Goal: Information Seeking & Learning: Find specific page/section

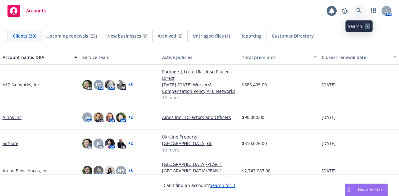
click at [356, 14] on link at bounding box center [358, 11] width 12 height 12
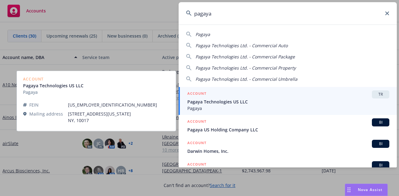
type input "pagaya"
click at [213, 104] on span "Pagaya Technologies US LLC" at bounding box center [288, 102] width 202 height 7
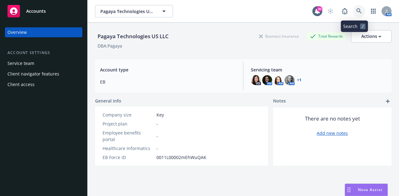
click at [352, 10] on link at bounding box center [358, 11] width 12 height 12
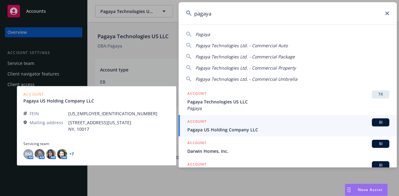
type input "pagaya"
click at [287, 124] on div "ACCOUNT BI" at bounding box center [288, 123] width 202 height 8
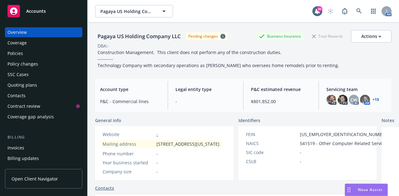
click at [38, 51] on div "Policies" at bounding box center [43, 54] width 72 height 10
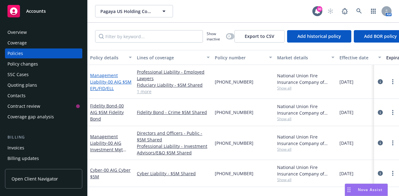
click at [101, 88] on span "- 00 AIG $5M EPL/FID/ELL" at bounding box center [110, 85] width 41 height 12
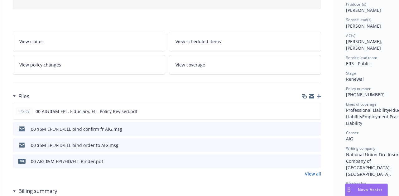
scroll to position [82, 0]
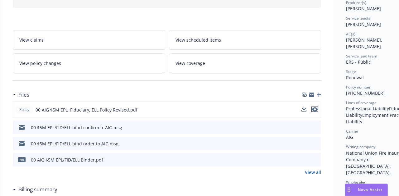
click at [317, 109] on icon "preview file" at bounding box center [315, 109] width 6 height 4
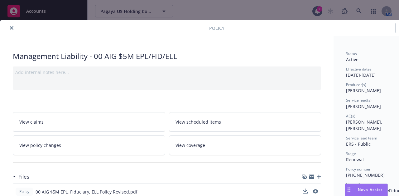
click at [12, 29] on icon "close" at bounding box center [12, 28] width 4 height 4
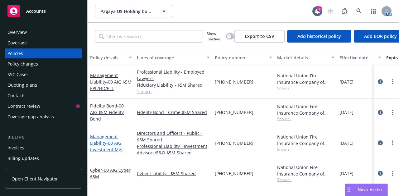
click at [105, 151] on span "- 00 AIG Investment Mgt $5M" at bounding box center [108, 149] width 36 height 19
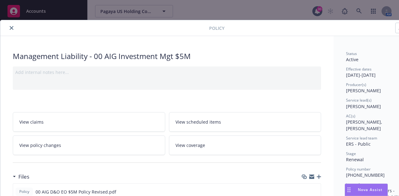
scroll to position [110, 0]
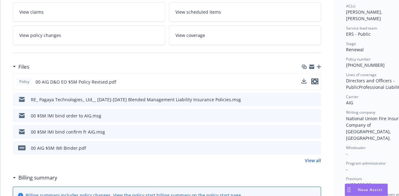
click at [315, 81] on icon "preview file" at bounding box center [315, 81] width 6 height 4
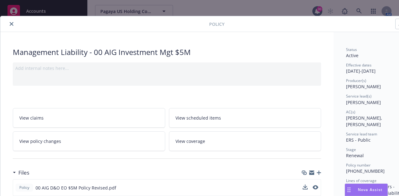
scroll to position [0, 0]
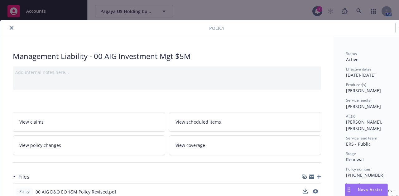
click at [12, 29] on icon "close" at bounding box center [12, 28] width 4 height 4
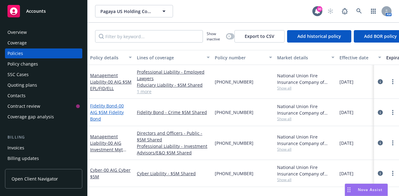
click at [109, 113] on span "- 00 AIG $5M Fidelity Bond" at bounding box center [107, 112] width 34 height 19
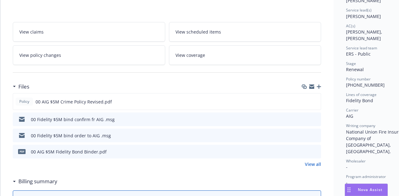
scroll to position [91, 0]
click at [316, 102] on icon "preview file" at bounding box center [315, 101] width 6 height 4
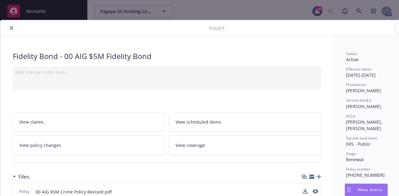
click at [10, 28] on icon "close" at bounding box center [12, 28] width 4 height 4
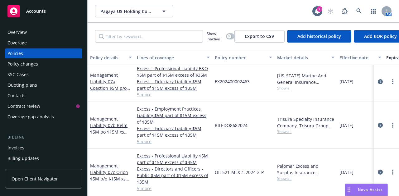
scroll to position [106, 0]
